Goal: Find specific page/section: Find specific page/section

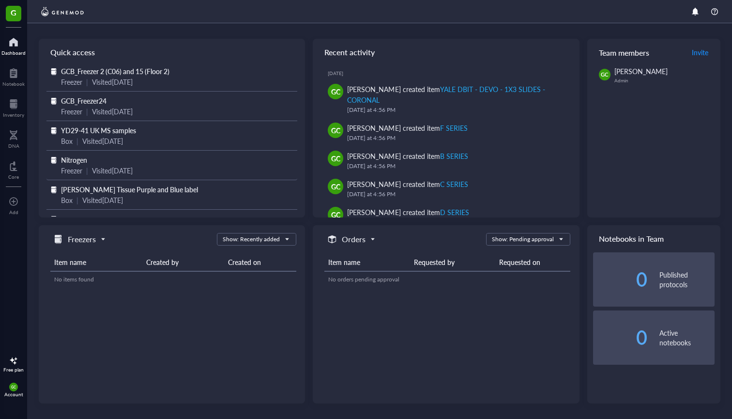
click at [67, 160] on span "Nitrogen" at bounding box center [74, 160] width 26 height 10
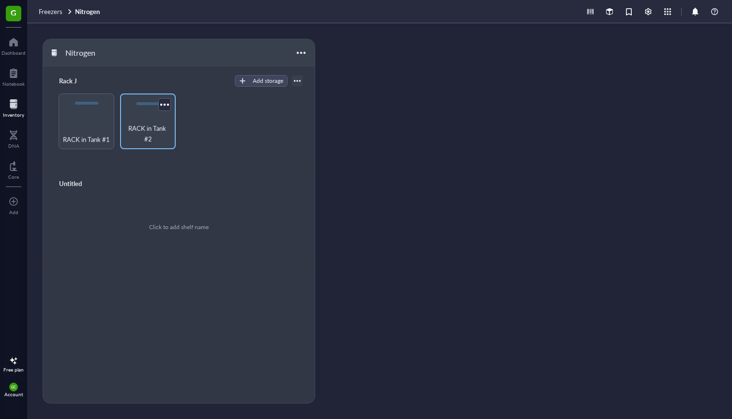
click at [151, 130] on span "RACK in Tank #2" at bounding box center [148, 133] width 46 height 21
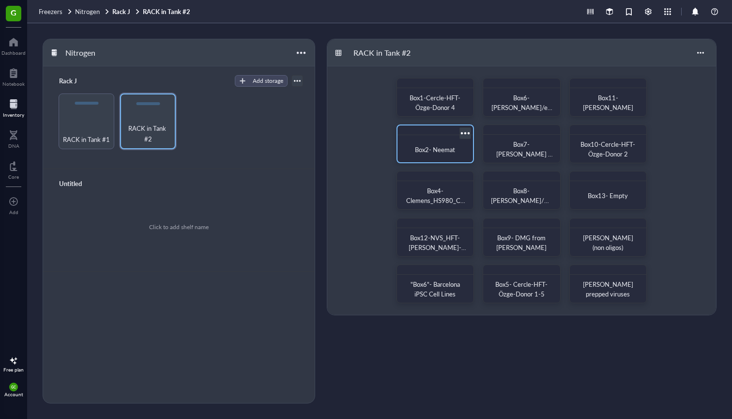
click at [433, 151] on span "Box2- Neemat" at bounding box center [435, 149] width 40 height 9
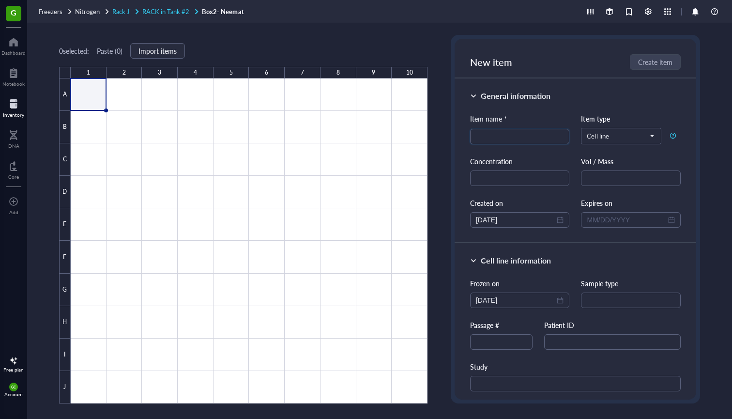
click at [172, 13] on span "RACK in Tank #2" at bounding box center [165, 11] width 47 height 9
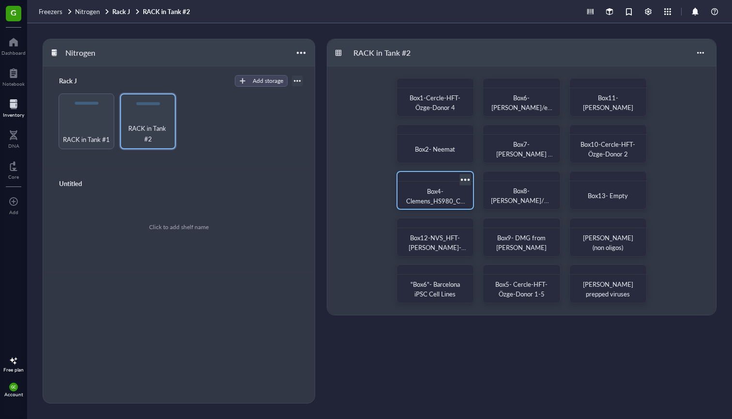
click at [444, 202] on span "Box4-Clemens_HS980_C27-derived OPC_HEK cells" at bounding box center [436, 205] width 60 height 38
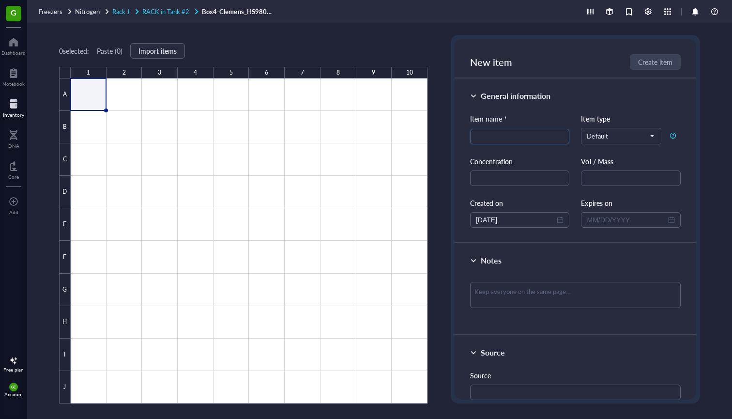
click at [166, 15] on span "RACK in Tank #2" at bounding box center [165, 11] width 47 height 9
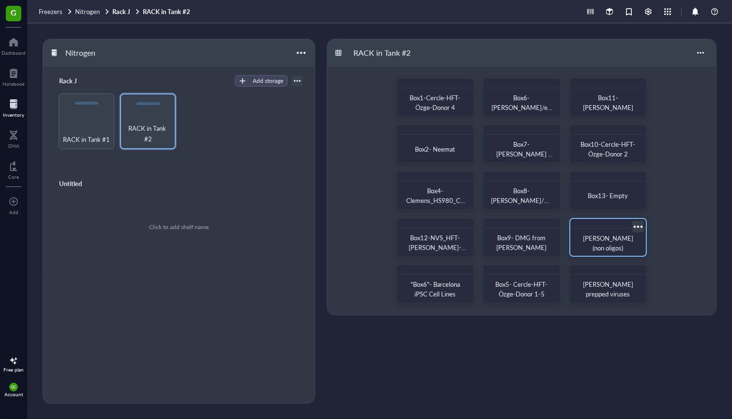
click at [615, 249] on span "[PERSON_NAME] (non oligos)" at bounding box center [609, 242] width 52 height 19
click at [444, 283] on span ""Box6"- Barcelona iPSC Cell Lines" at bounding box center [436, 289] width 51 height 19
click at [620, 291] on span "[PERSON_NAME] prepped viruses" at bounding box center [609, 289] width 52 height 19
